Goal: Information Seeking & Learning: Learn about a topic

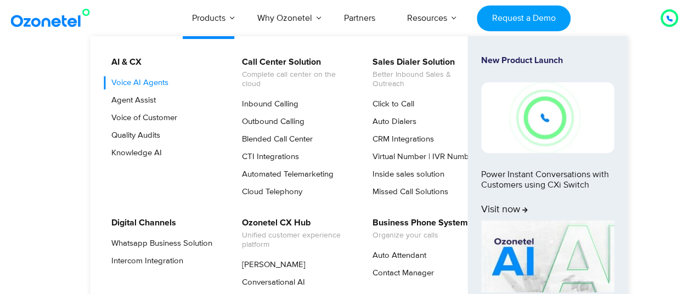
click at [144, 85] on link "Voice AI Agents" at bounding box center [137, 82] width 66 height 13
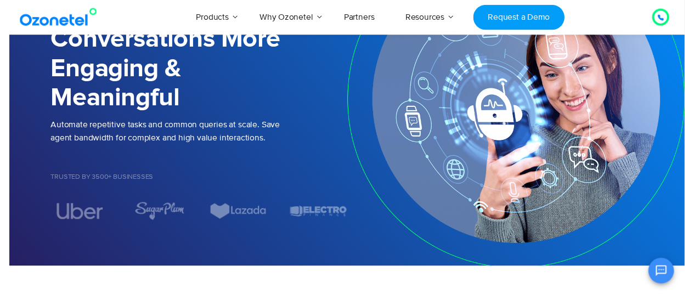
scroll to position [0, 3]
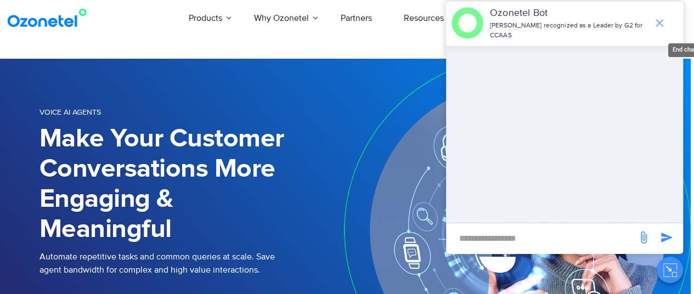
click at [653, 16] on icon "end chat or minimize" at bounding box center [659, 22] width 13 height 13
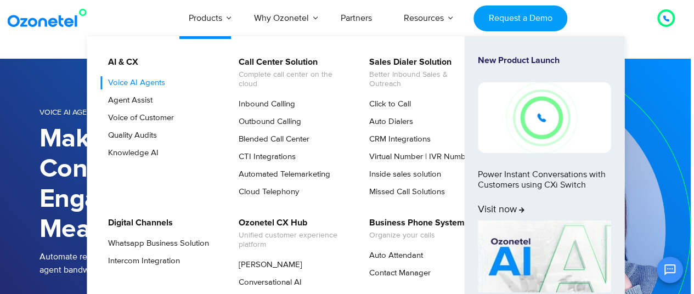
click at [139, 86] on link "Voice AI Agents" at bounding box center [134, 82] width 66 height 13
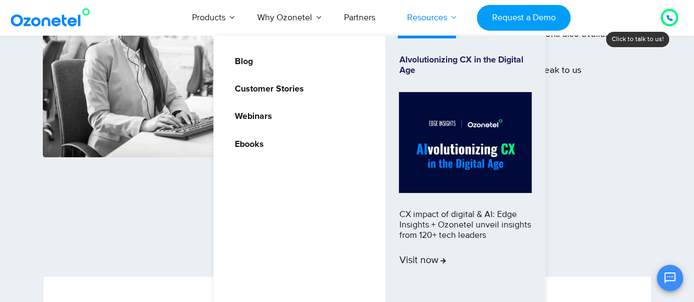
scroll to position [187, 0]
